Goal: Obtain resource: Obtain resource

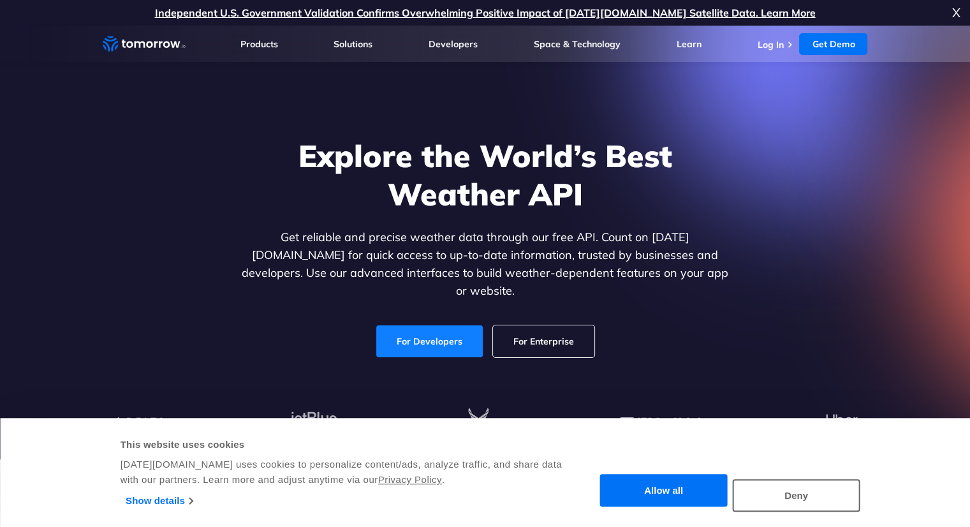
click at [452, 325] on link "For Developers" at bounding box center [429, 341] width 106 height 32
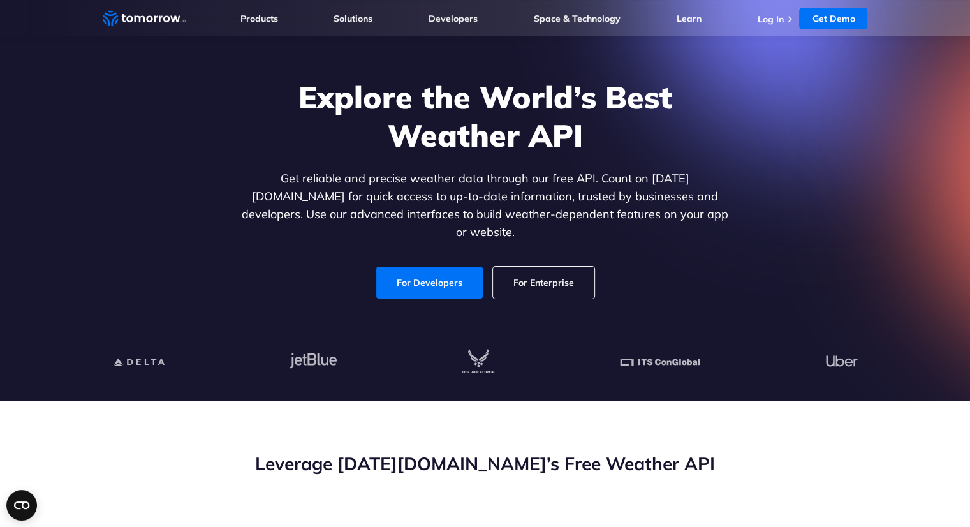
scroll to position [191, 0]
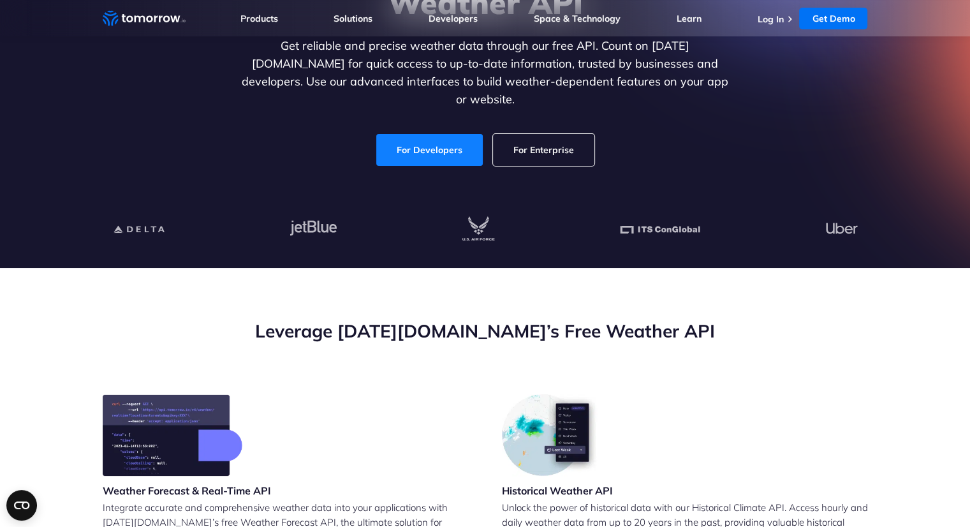
click at [425, 138] on link "For Developers" at bounding box center [429, 150] width 106 height 32
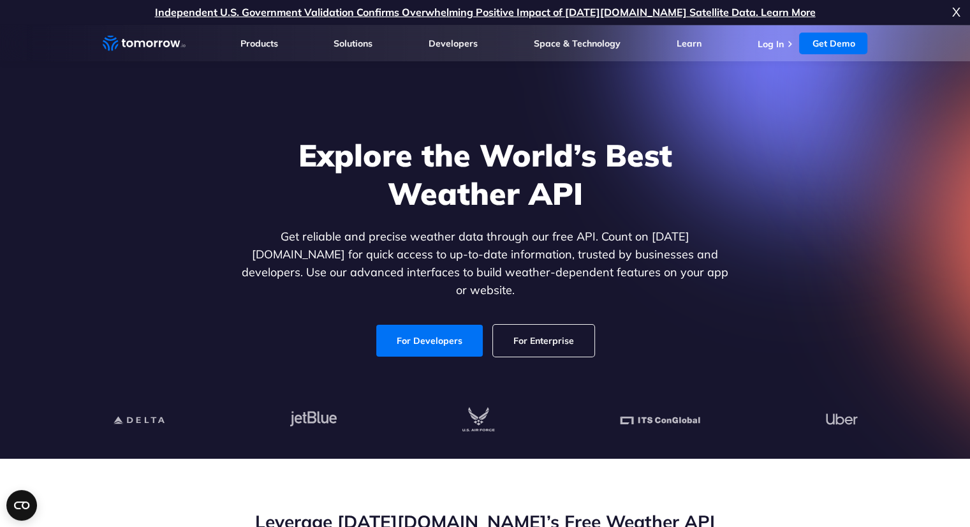
scroll to position [0, 0]
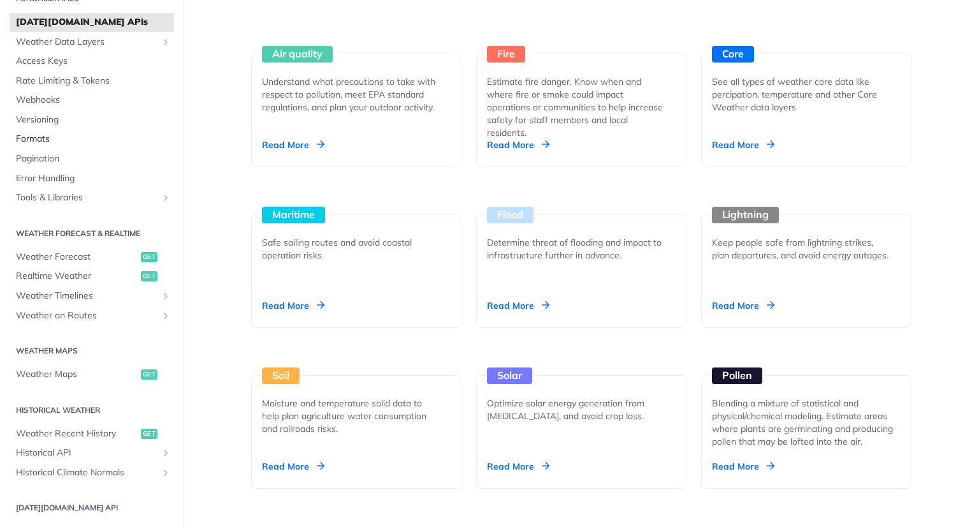
scroll to position [64, 0]
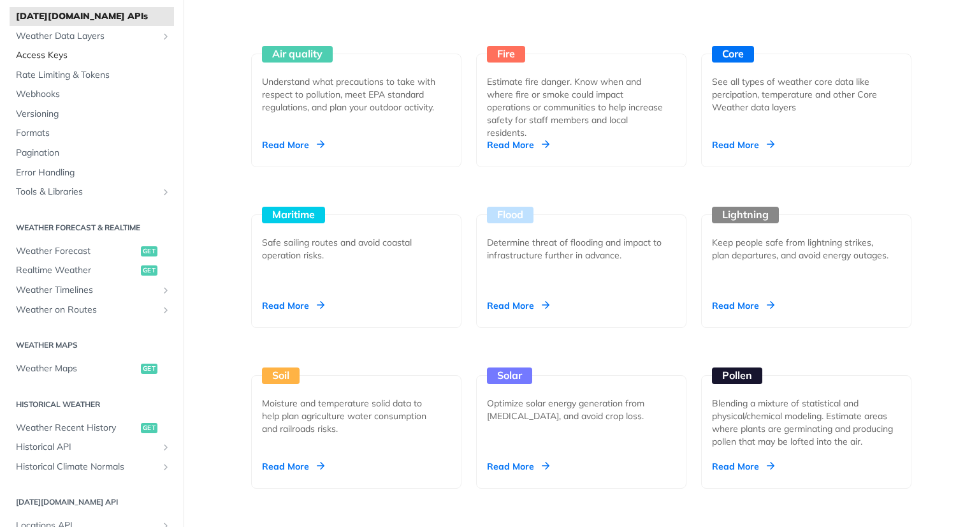
click at [66, 47] on link "Access Keys" at bounding box center [92, 55] width 164 height 19
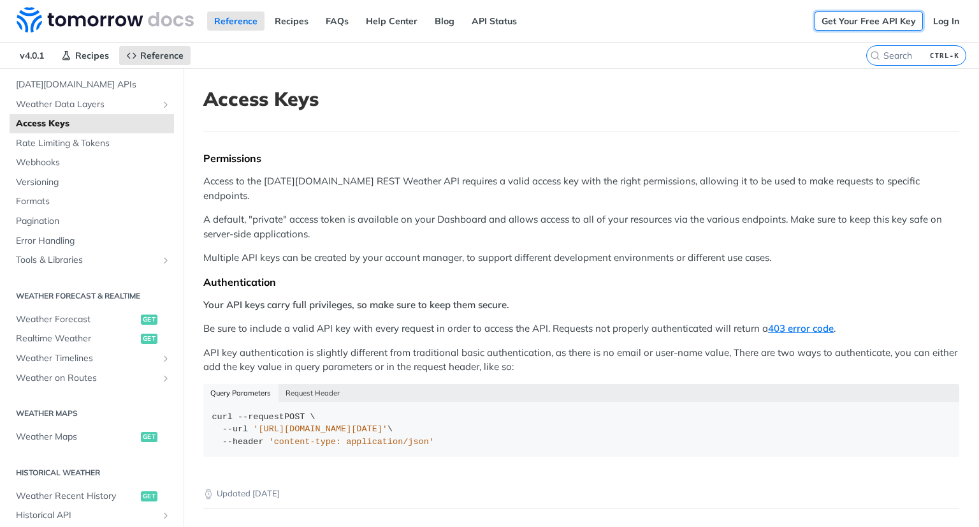
click at [861, 25] on link "Get Your Free API Key" at bounding box center [869, 20] width 108 height 19
